Goal: Communication & Community: Participate in discussion

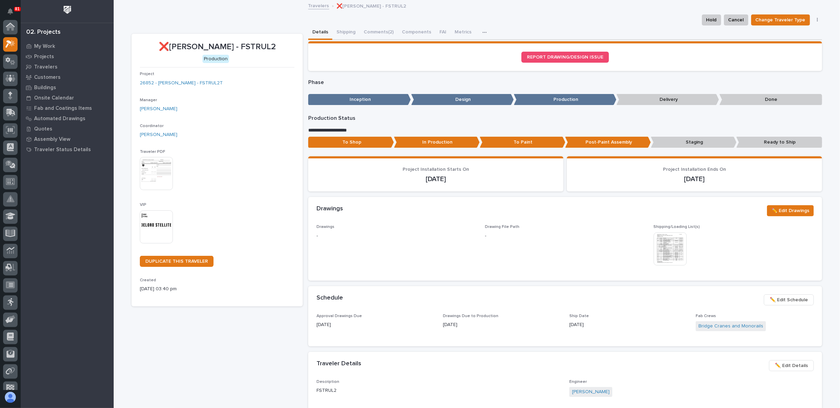
scroll to position [17, 0]
click at [321, 6] on link "Travelers" at bounding box center [318, 5] width 21 height 8
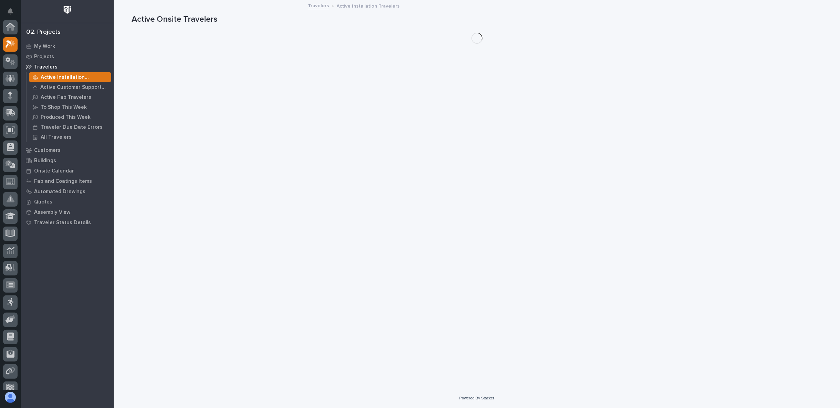
scroll to position [17, 0]
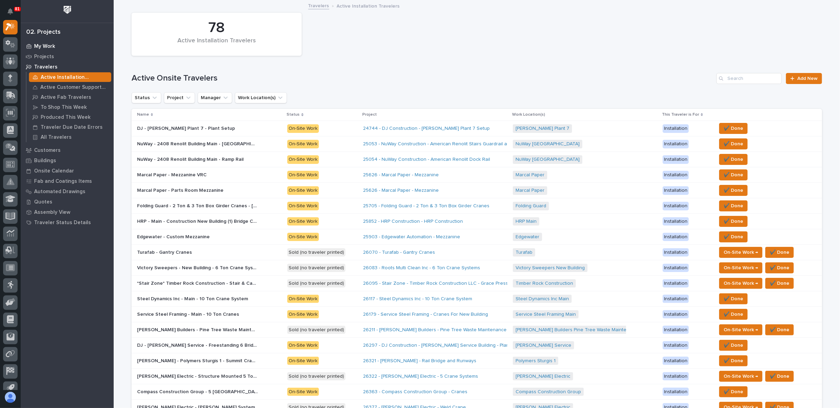
click at [41, 45] on p "My Work" at bounding box center [44, 46] width 21 height 6
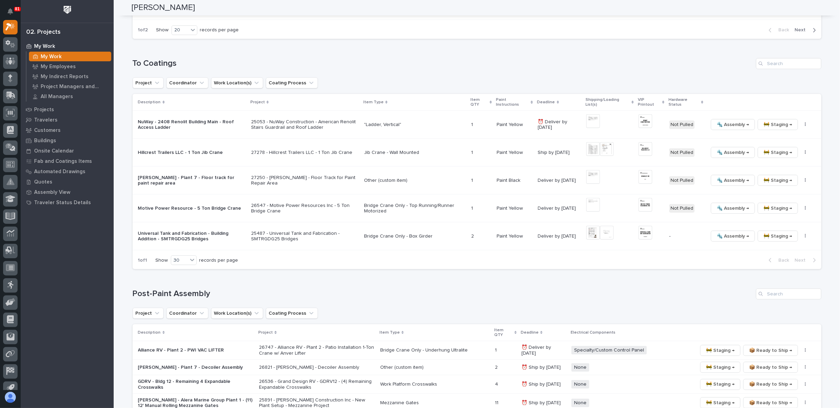
scroll to position [650, 0]
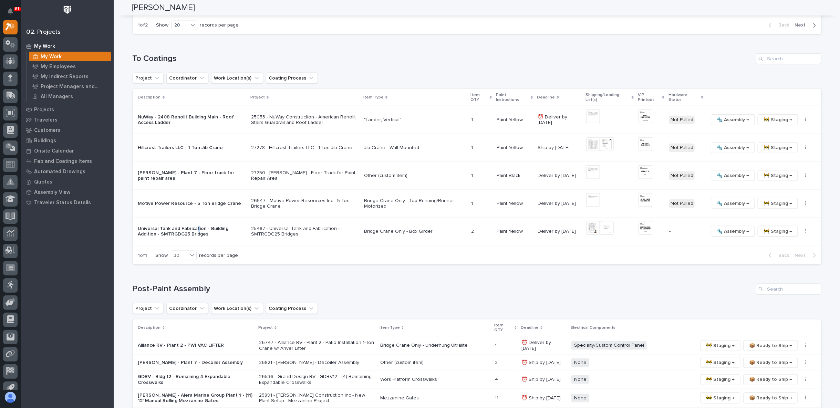
click at [194, 226] on p "Universal Tank and Fabrication - Building Addition - SMTRGDG25 Bridges" at bounding box center [192, 232] width 108 height 12
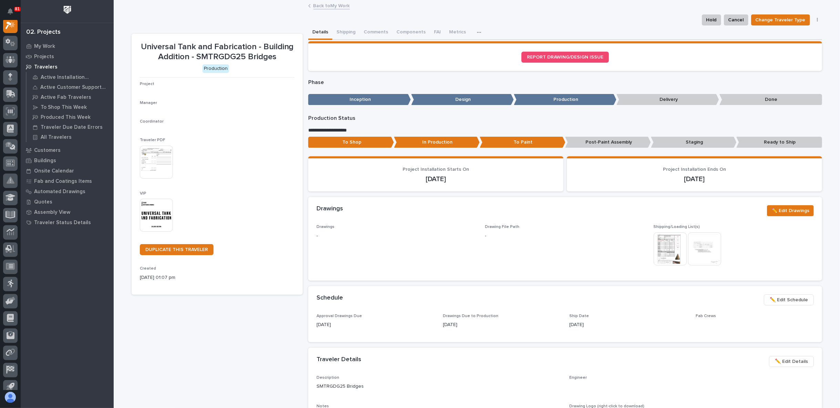
scroll to position [17, 0]
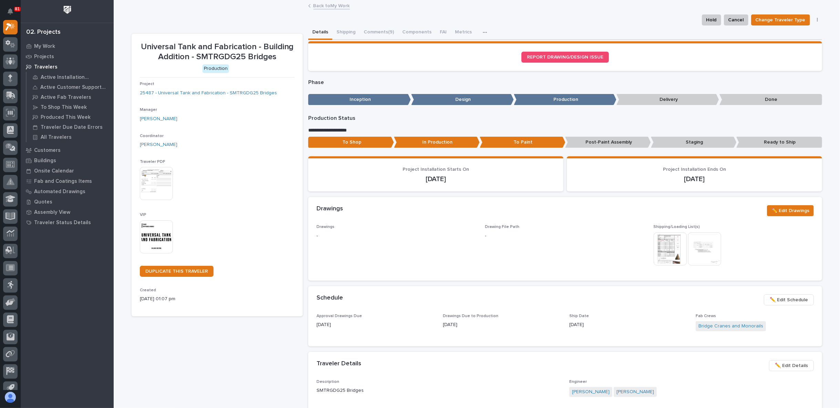
click at [313, 7] on link "Back to My Work" at bounding box center [331, 5] width 37 height 8
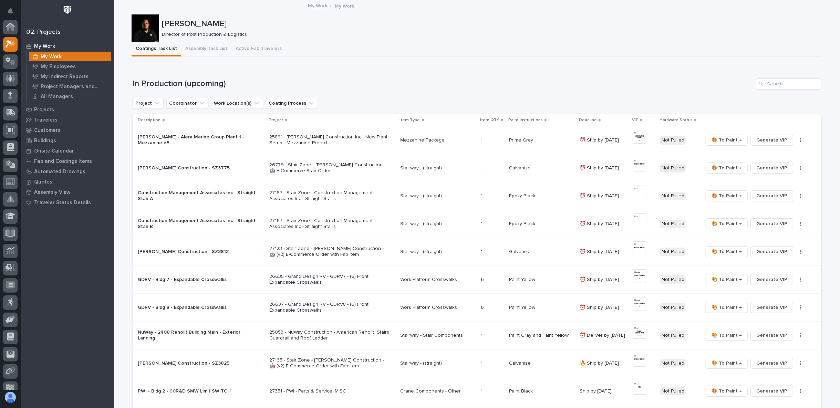
click at [329, 3] on div "My Work My Work" at bounding box center [477, 6] width 344 height 10
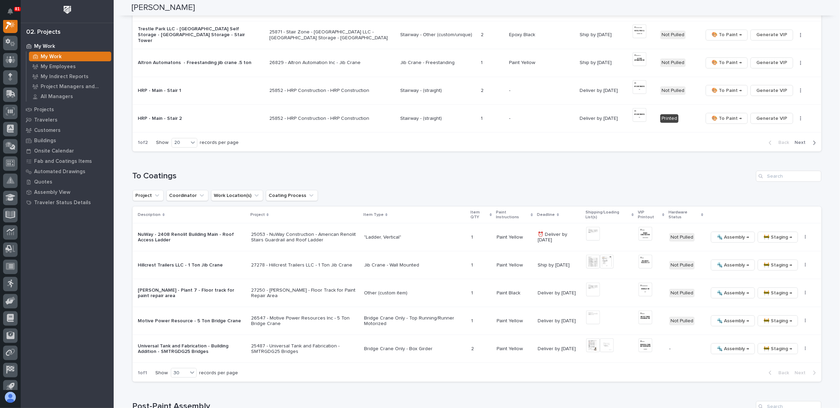
scroll to position [612, 0]
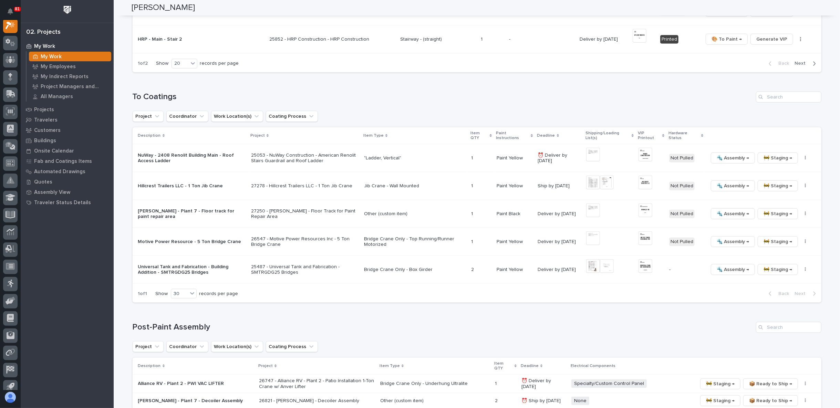
click at [212, 264] on p "Universal Tank and Fabrication - Building Addition - SMTRGDG25 Bridges" at bounding box center [192, 270] width 108 height 12
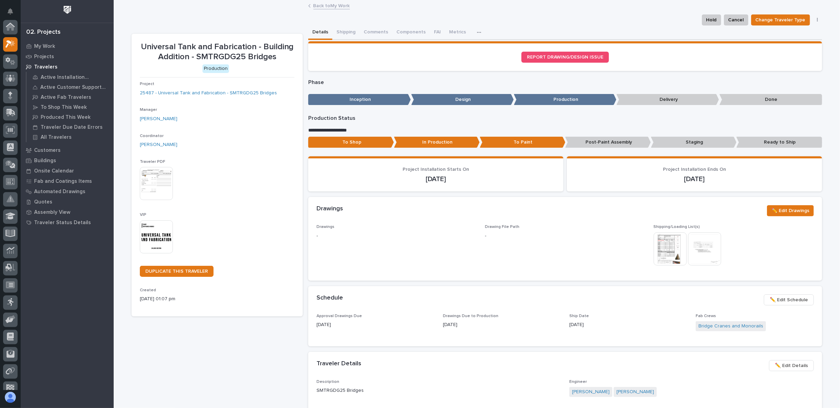
scroll to position [17, 0]
click at [665, 246] on img at bounding box center [670, 248] width 33 height 33
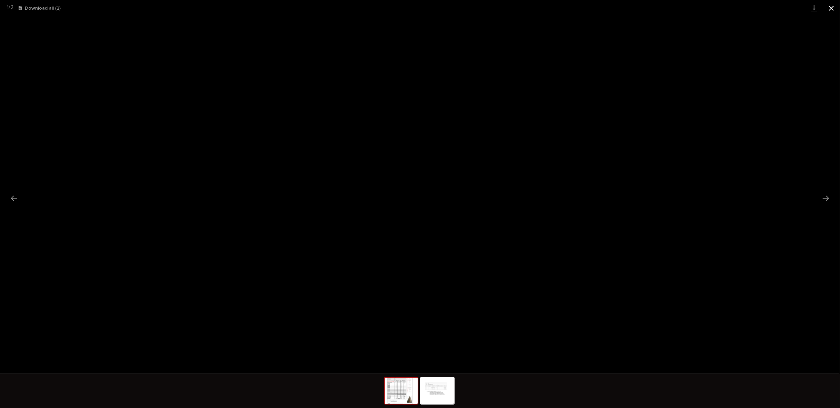
click at [829, 9] on button "Close gallery" at bounding box center [831, 8] width 17 height 16
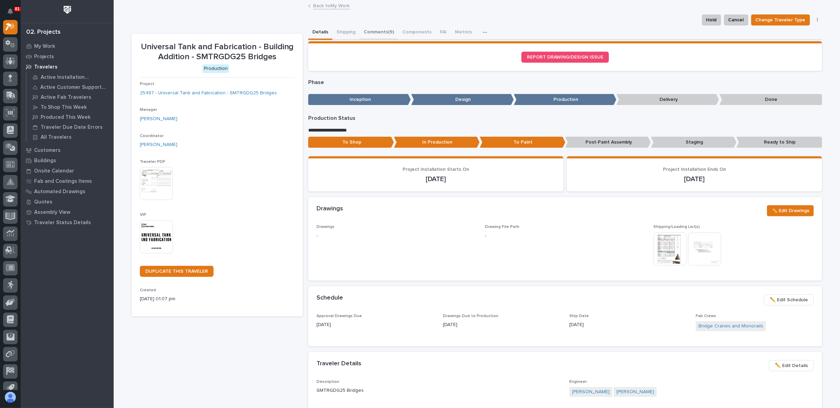
click at [367, 30] on button "Comments (9)" at bounding box center [379, 32] width 39 height 14
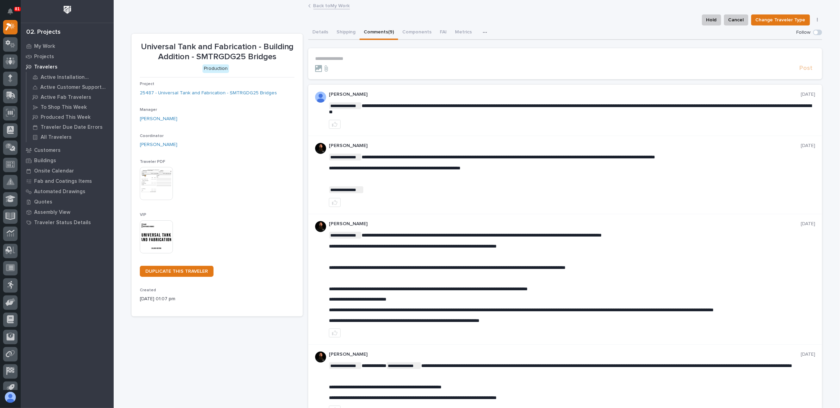
click at [328, 6] on link "Back to My Work" at bounding box center [331, 5] width 37 height 8
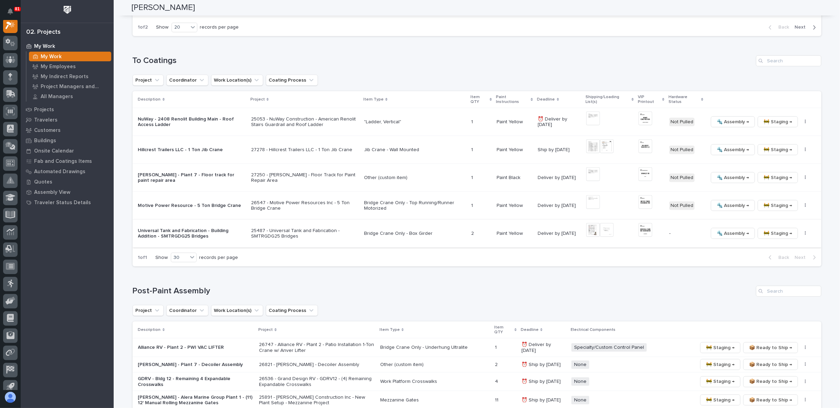
scroll to position [650, 0]
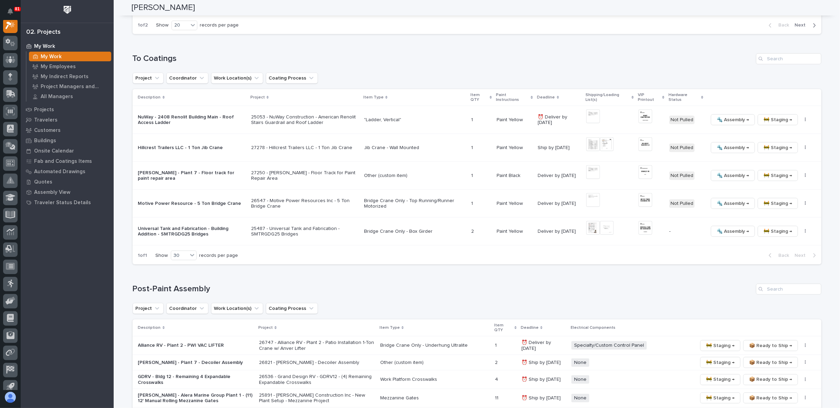
click at [202, 227] on p "Universal Tank and Fabrication - Building Addition - SMTRGDG25 Bridges" at bounding box center [192, 232] width 108 height 12
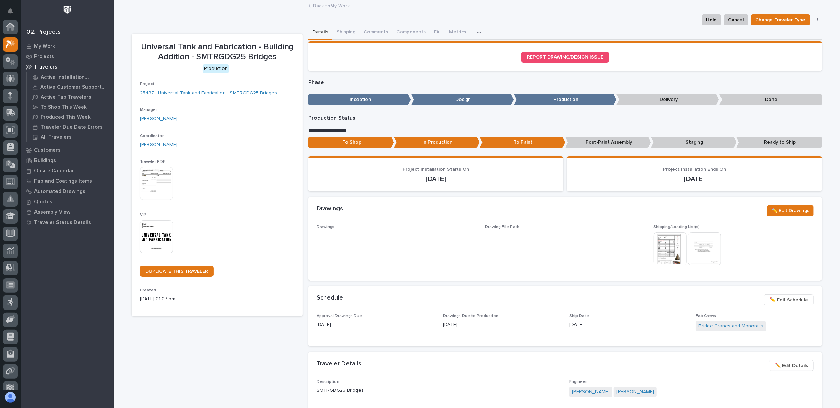
scroll to position [17, 0]
click at [338, 31] on button "Shipping" at bounding box center [345, 32] width 27 height 14
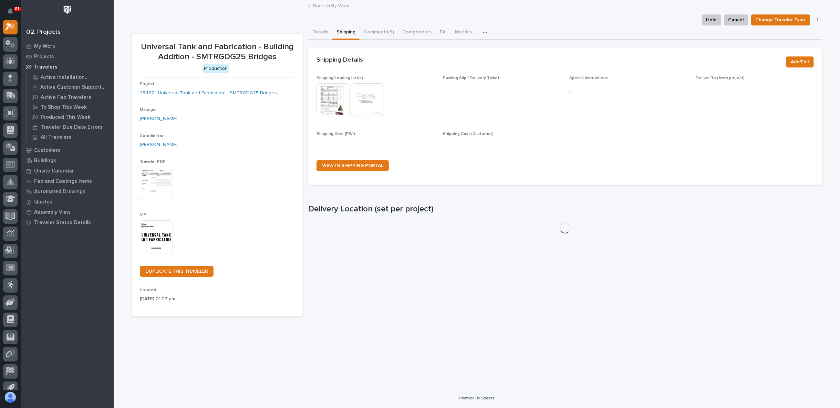
click at [337, 89] on img at bounding box center [332, 99] width 33 height 33
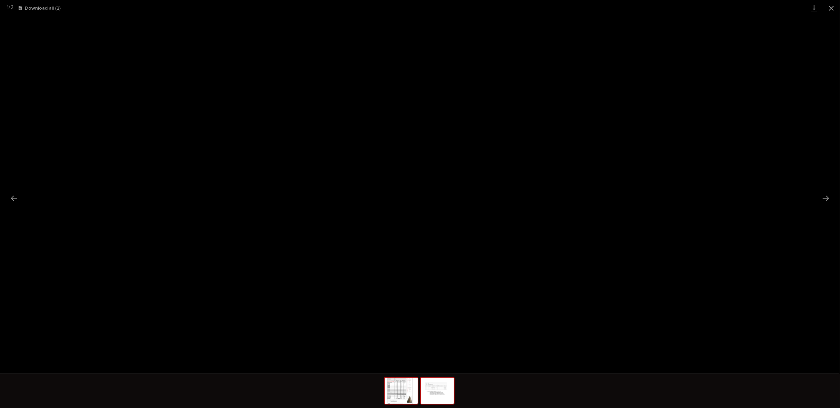
click at [440, 386] on img at bounding box center [437, 391] width 33 height 26
click at [398, 376] on div at bounding box center [420, 392] width 72 height 36
click at [400, 391] on img at bounding box center [401, 391] width 33 height 26
click at [832, 8] on button "Close gallery" at bounding box center [831, 8] width 17 height 16
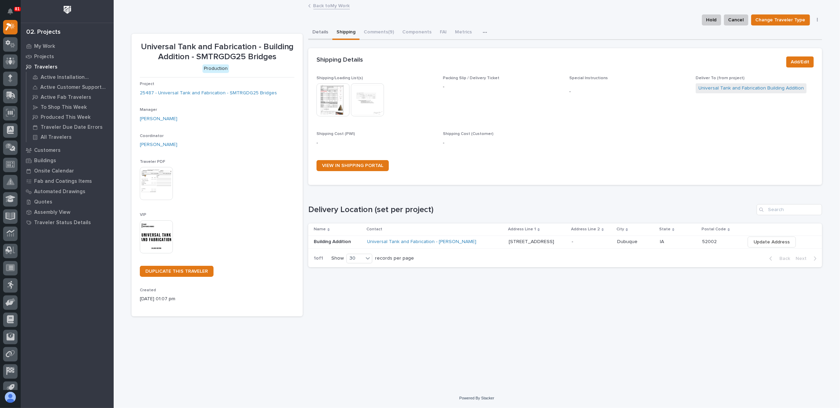
drag, startPoint x: 316, startPoint y: 32, endPoint x: 329, endPoint y: 8, distance: 27.1
click at [316, 32] on button "Details" at bounding box center [320, 32] width 24 height 14
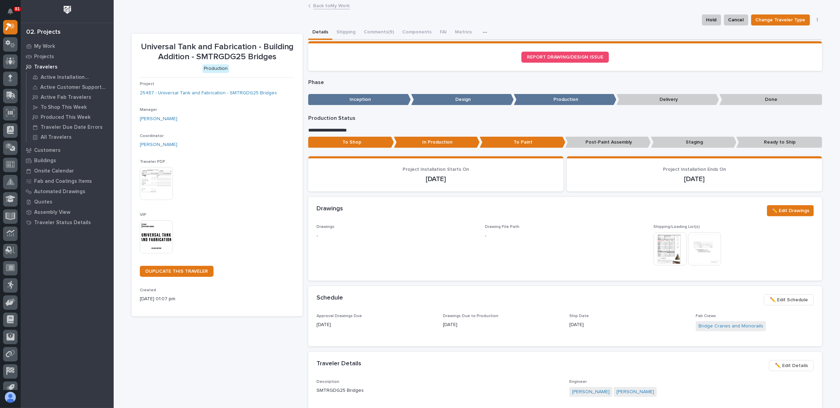
click at [330, 6] on link "Back to My Work" at bounding box center [331, 5] width 37 height 8
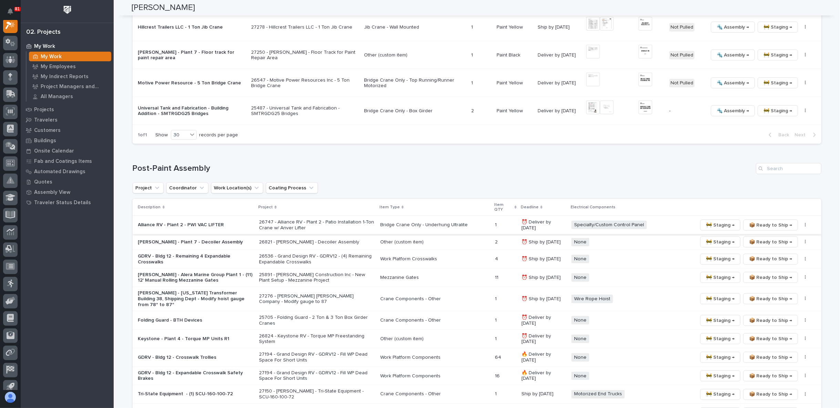
scroll to position [650, 0]
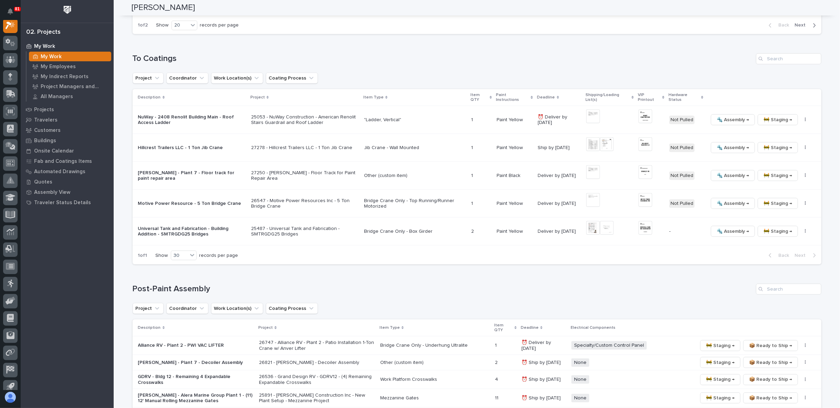
click at [183, 201] on p "Motive Power Resource - 5 Ton Bridge Crane" at bounding box center [192, 204] width 108 height 6
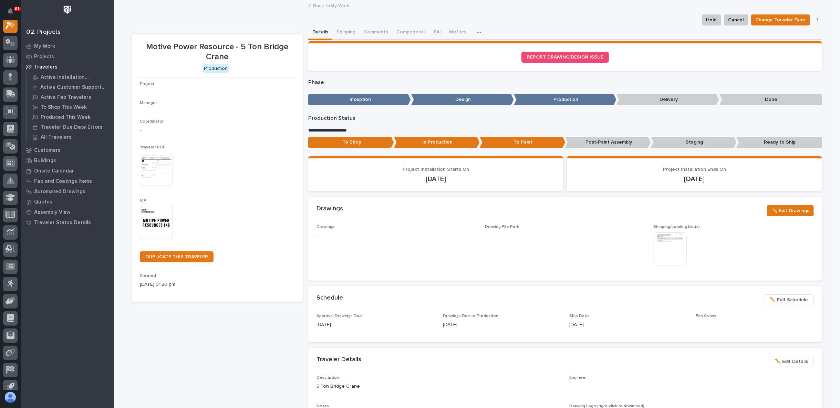
scroll to position [17, 0]
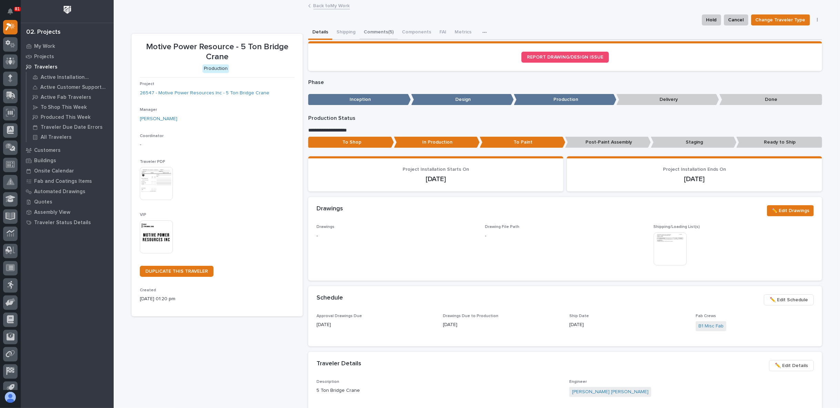
click at [367, 33] on button "Comments (5)" at bounding box center [379, 32] width 38 height 14
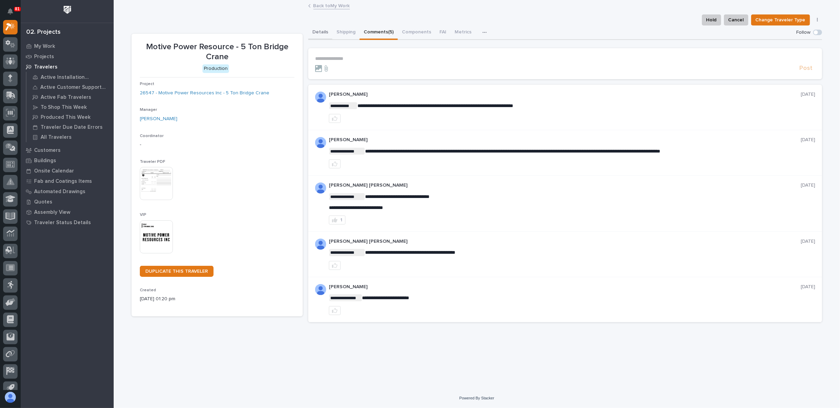
click at [316, 30] on button "Details" at bounding box center [320, 32] width 24 height 14
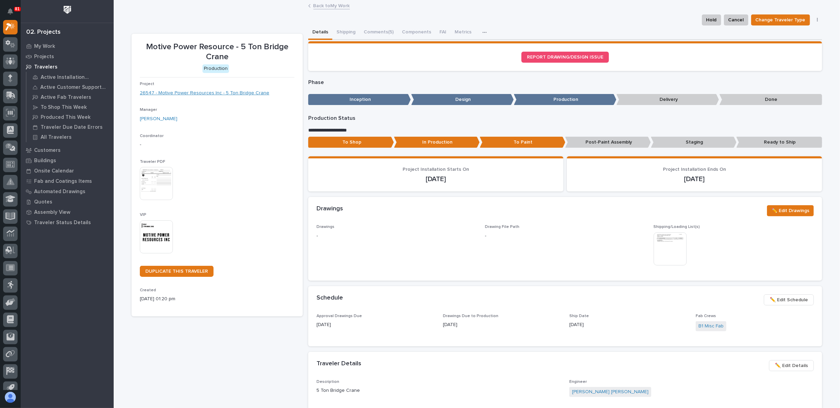
click at [232, 92] on link "26547 - Motive Power Resources Inc - 5 Ton Bridge Crane" at bounding box center [204, 93] width 129 height 7
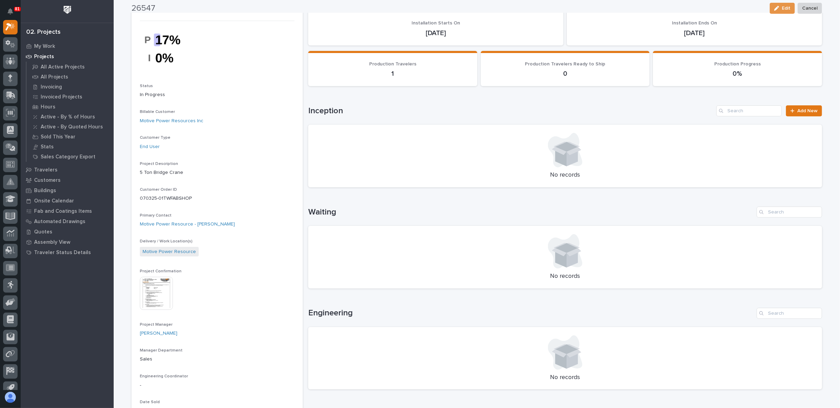
scroll to position [76, 0]
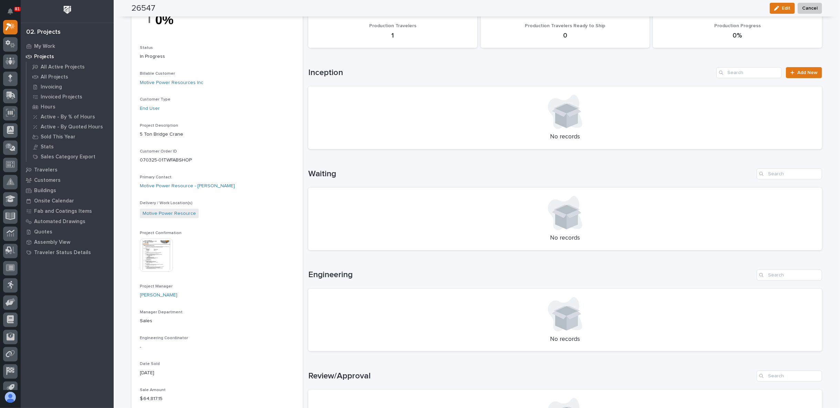
click at [154, 248] on img at bounding box center [156, 255] width 33 height 33
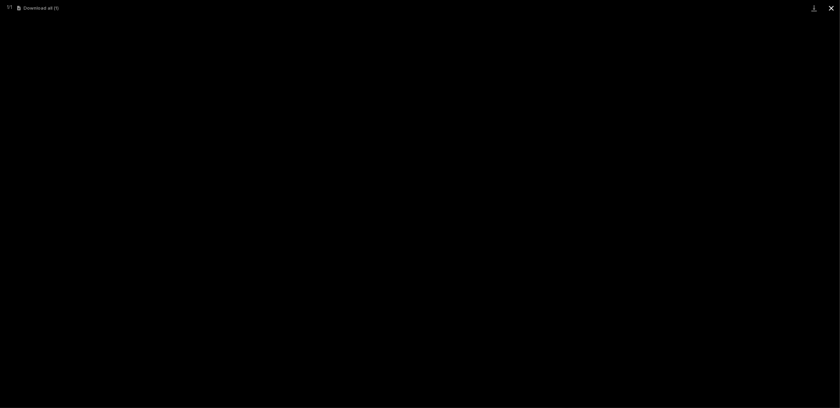
click at [826, 9] on button "Close gallery" at bounding box center [831, 8] width 17 height 16
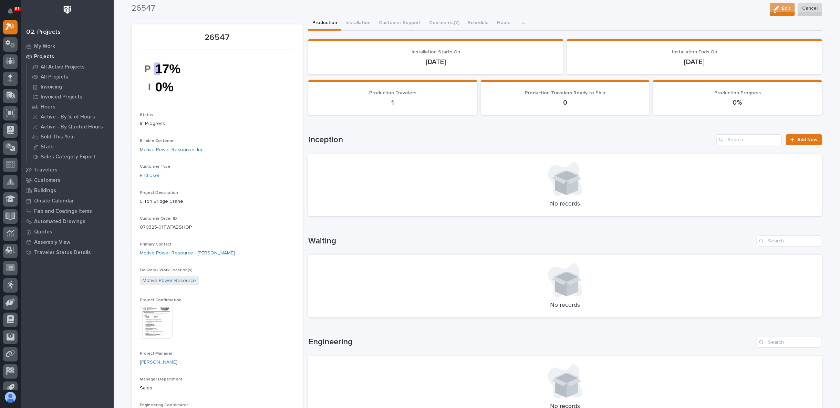
scroll to position [0, 0]
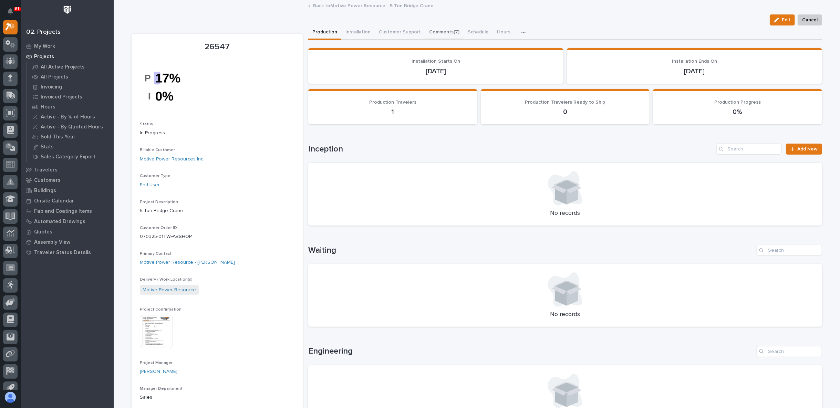
click at [435, 29] on button "Comments (7)" at bounding box center [444, 32] width 39 height 14
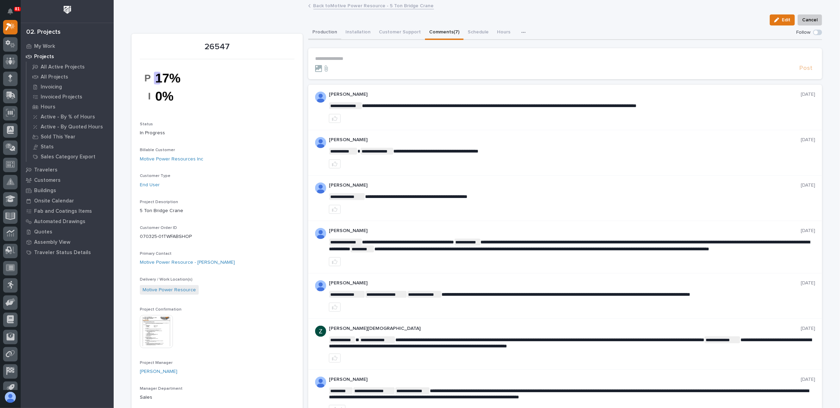
click at [324, 32] on button "Production" at bounding box center [324, 32] width 33 height 14
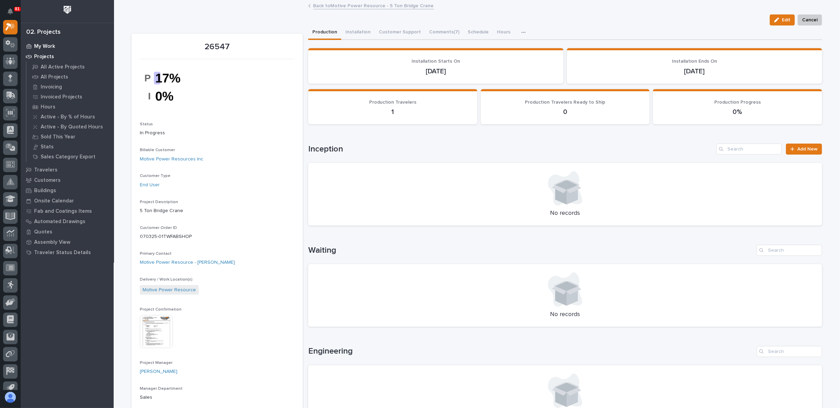
click at [47, 46] on p "My Work" at bounding box center [44, 46] width 21 height 6
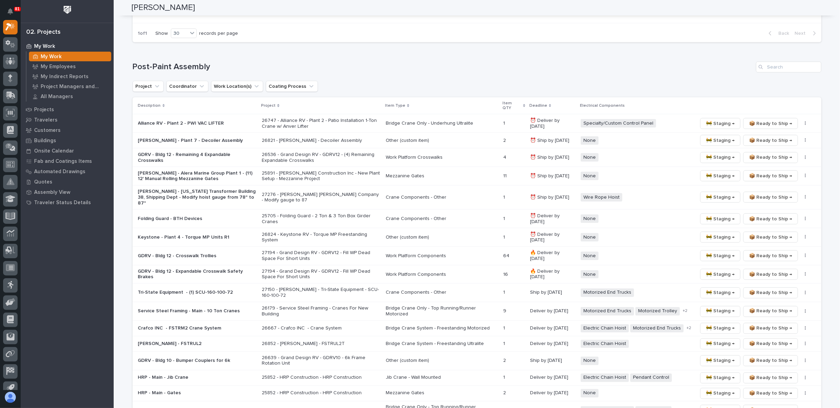
scroll to position [883, 0]
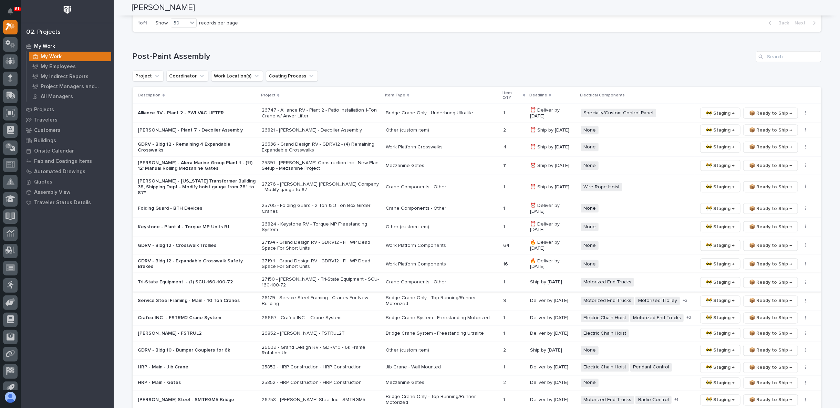
click at [721, 279] on span "🚧 Staging →" at bounding box center [720, 283] width 29 height 8
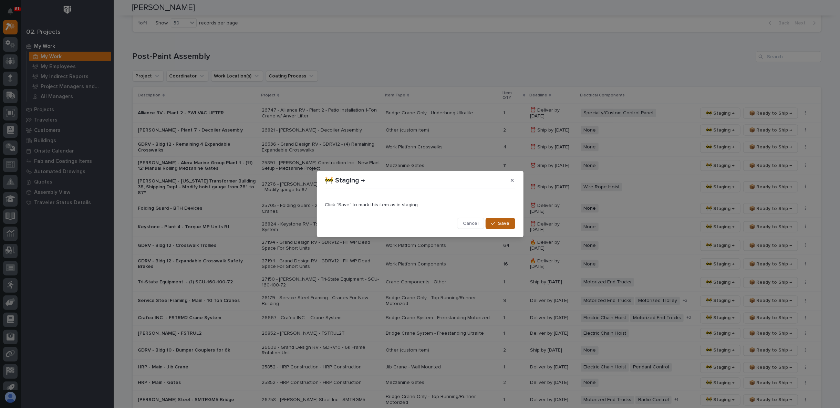
click at [500, 222] on span "Save" at bounding box center [503, 223] width 11 height 6
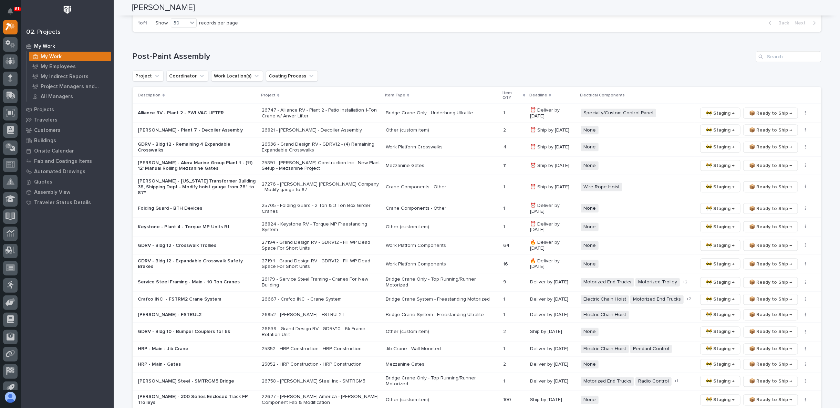
click at [233, 127] on p "[PERSON_NAME] - Plant 7 - Decoiler Assembly" at bounding box center [197, 130] width 118 height 6
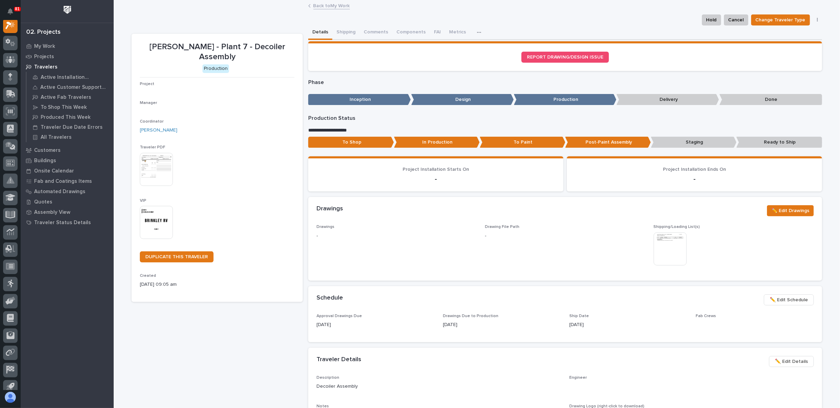
scroll to position [17, 0]
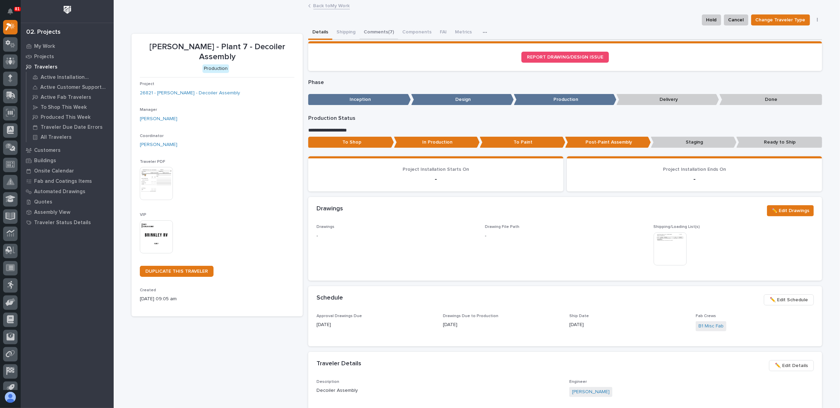
click at [382, 29] on button "Comments (7)" at bounding box center [379, 32] width 39 height 14
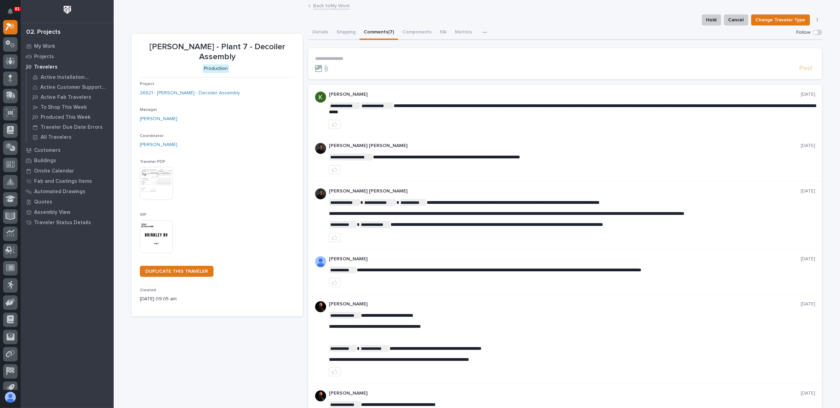
click at [356, 61] on p "**********" at bounding box center [565, 59] width 500 height 6
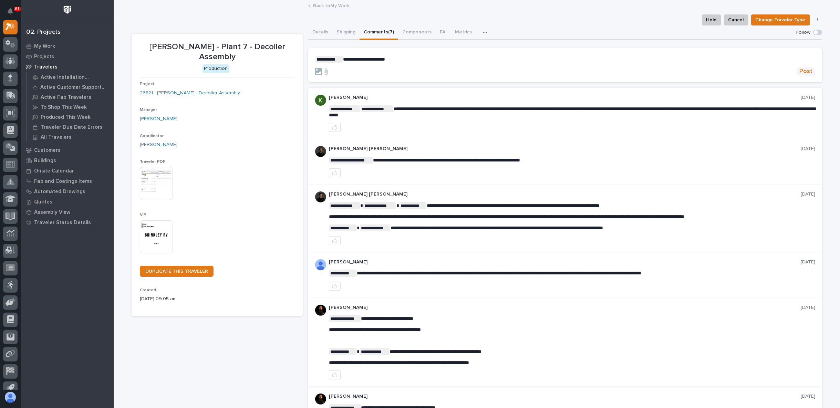
click at [799, 71] on span "Post" at bounding box center [805, 71] width 13 height 8
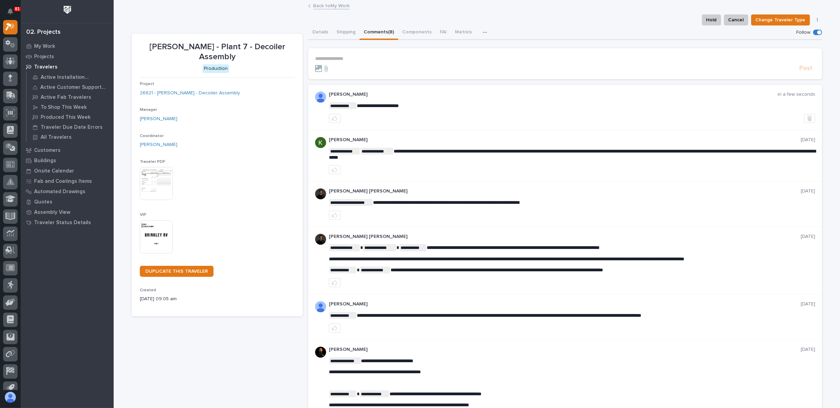
click at [319, 7] on link "Back to My Work" at bounding box center [331, 5] width 37 height 8
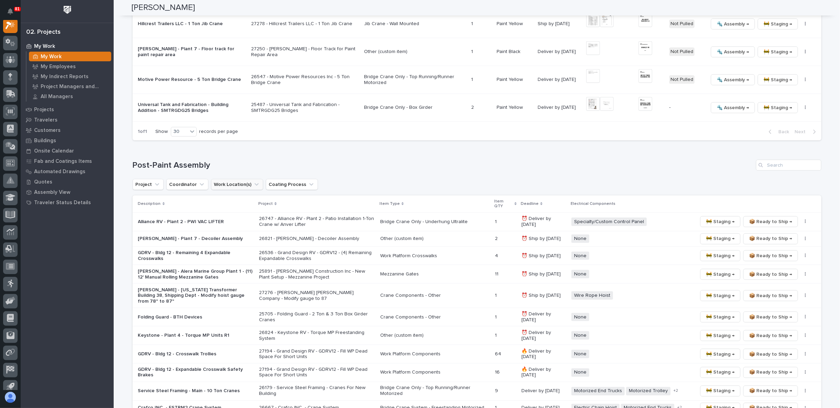
scroll to position [803, 0]
